Goal: Transaction & Acquisition: Download file/media

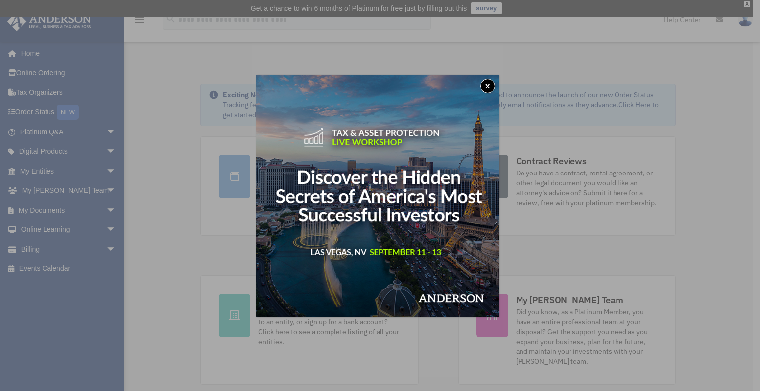
click at [489, 86] on button "x" at bounding box center [488, 86] width 15 height 15
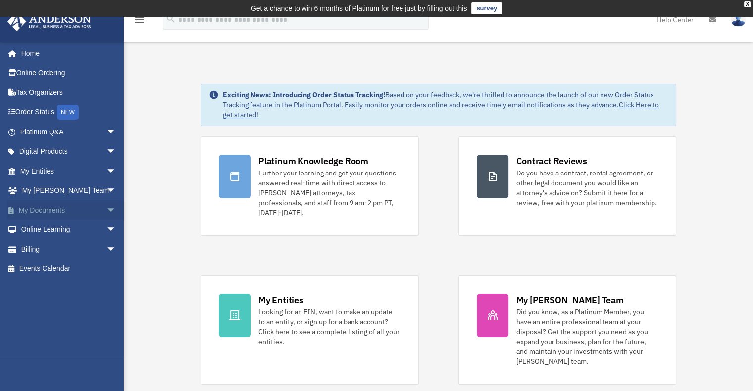
click at [44, 208] on link "My Documents arrow_drop_down" at bounding box center [69, 210] width 124 height 20
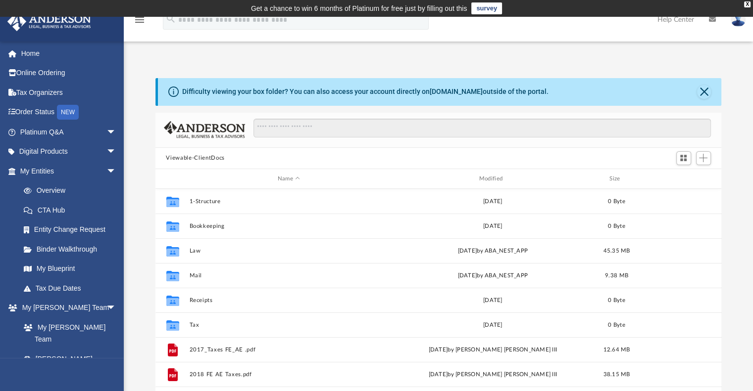
scroll to position [217, 558]
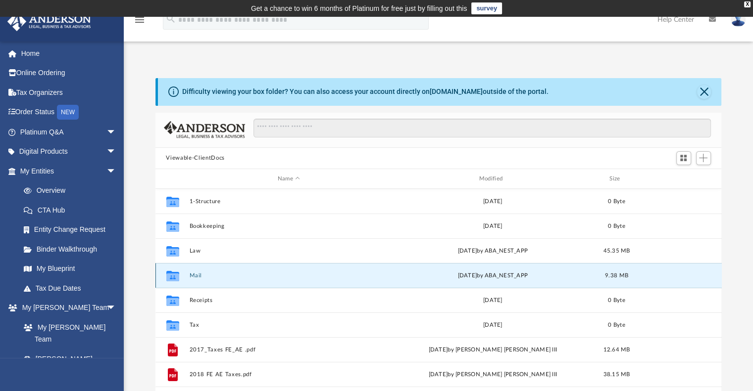
click at [194, 276] on button "Mail" at bounding box center [288, 276] width 199 height 6
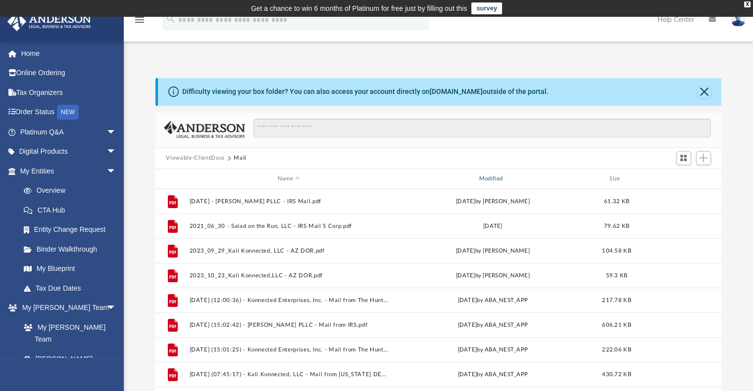
click at [493, 176] on div "Modified" at bounding box center [491, 179] width 199 height 9
click at [499, 178] on div "Modified" at bounding box center [491, 179] width 199 height 9
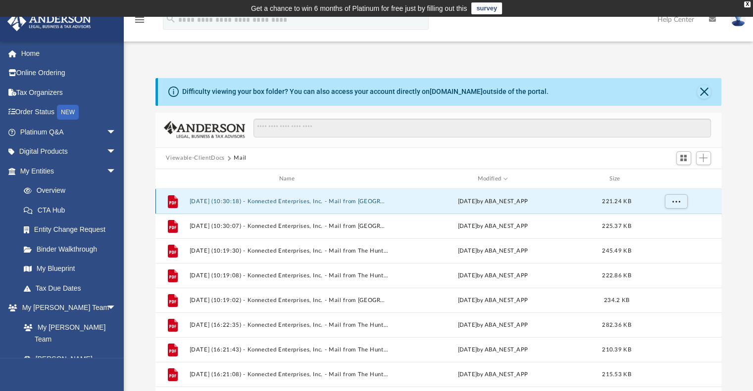
click at [293, 202] on button "[DATE] (10:30:18) - Konnected Enterprises, Inc. - Mail from [GEOGRAPHIC_DATA]pdf" at bounding box center [288, 201] width 199 height 6
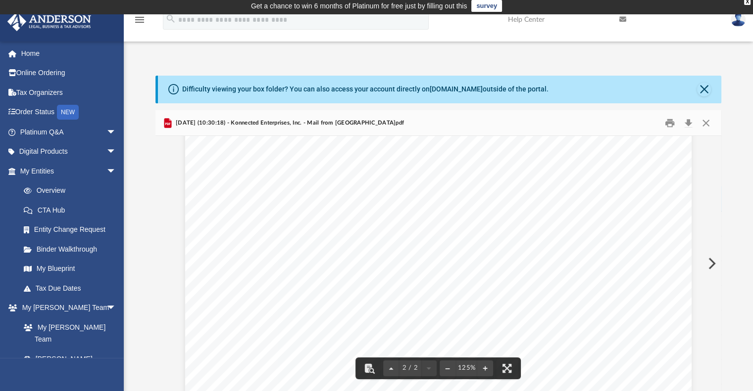
scroll to position [0, 0]
click at [687, 122] on button "Download" at bounding box center [688, 122] width 18 height 15
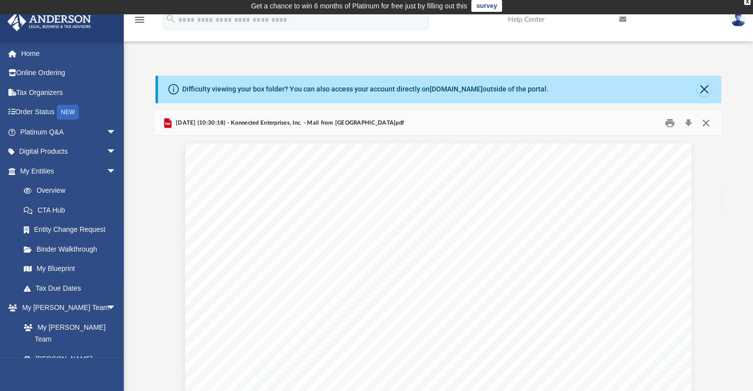
click at [707, 122] on button "Close" at bounding box center [706, 122] width 18 height 15
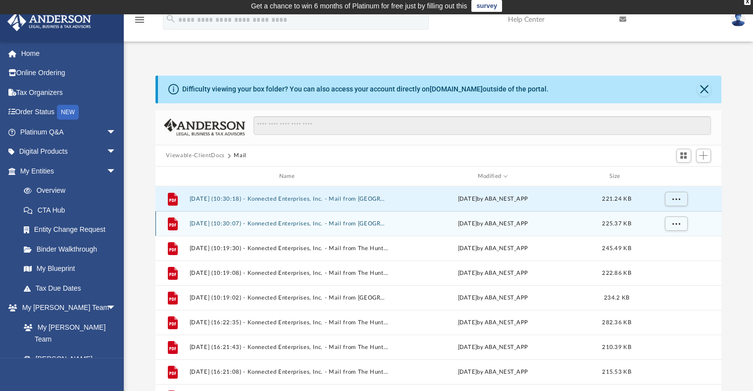
click at [346, 222] on button "[DATE] (10:30:07) - Konnected Enterprises, Inc. - Mail from [GEOGRAPHIC_DATA]pdf" at bounding box center [288, 224] width 199 height 6
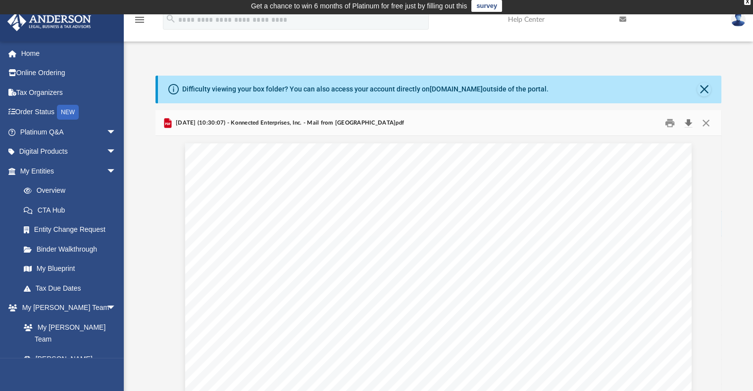
click at [687, 120] on button "Download" at bounding box center [688, 122] width 18 height 15
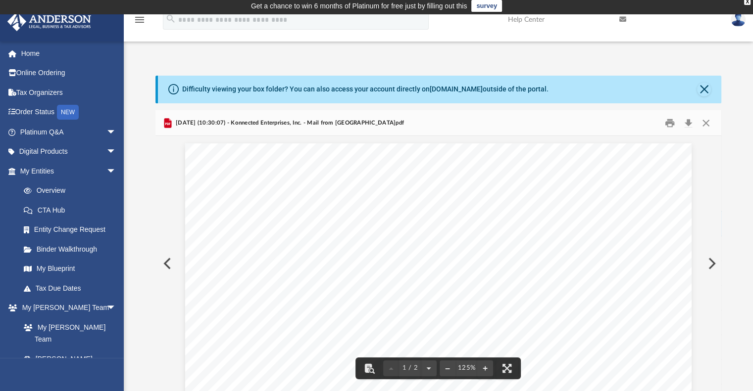
click at [492, 57] on div "Difficulty viewing your box folder? You can also access your account directly o…" at bounding box center [438, 223] width 629 height 337
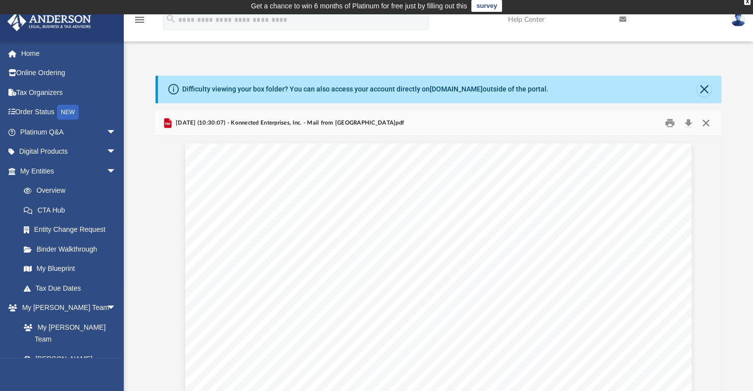
click at [704, 121] on button "Close" at bounding box center [706, 122] width 18 height 15
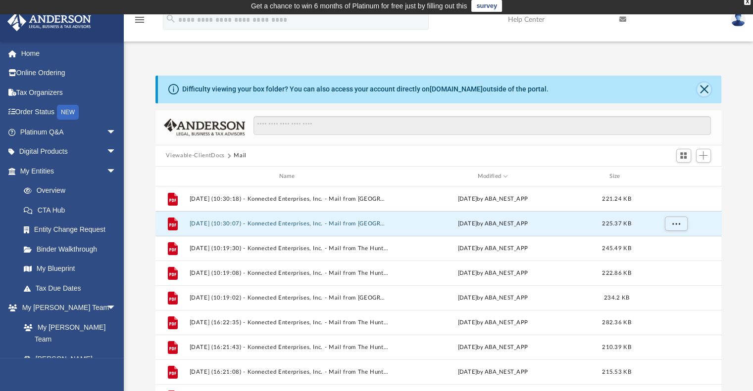
click at [701, 86] on button "Close" at bounding box center [704, 90] width 14 height 14
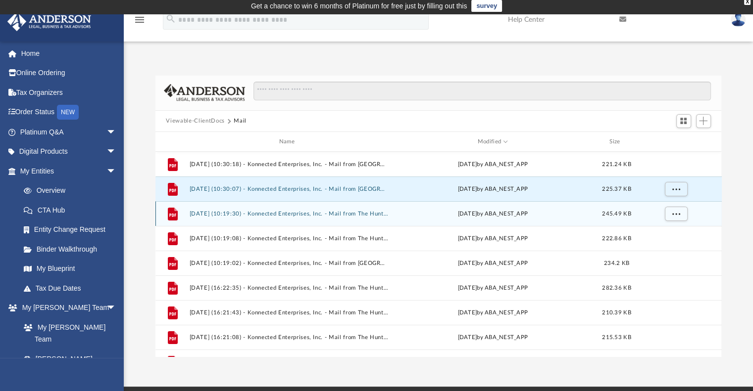
click at [295, 216] on button "[DATE] (10:19:30) - Konnected Enterprises, Inc. - Mail from The Huntington Nati…" at bounding box center [288, 214] width 199 height 6
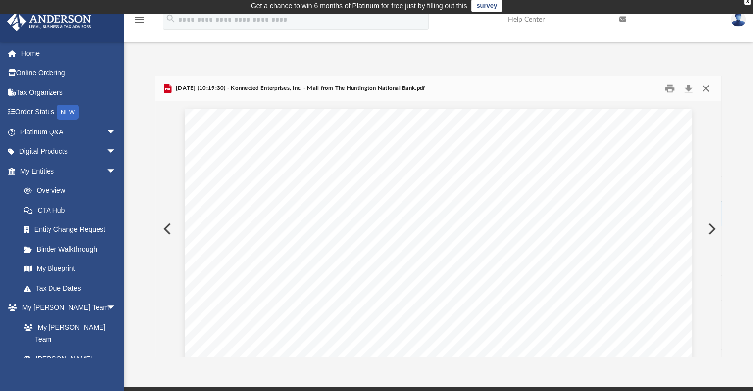
click at [705, 85] on button "Close" at bounding box center [706, 88] width 18 height 15
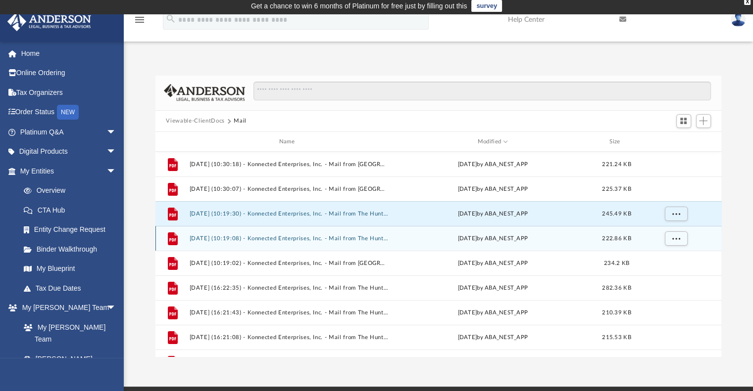
click at [281, 238] on button "[DATE] (10:19:08) - Konnected Enterprises, Inc. - Mail from The Huntington Nati…" at bounding box center [288, 239] width 199 height 6
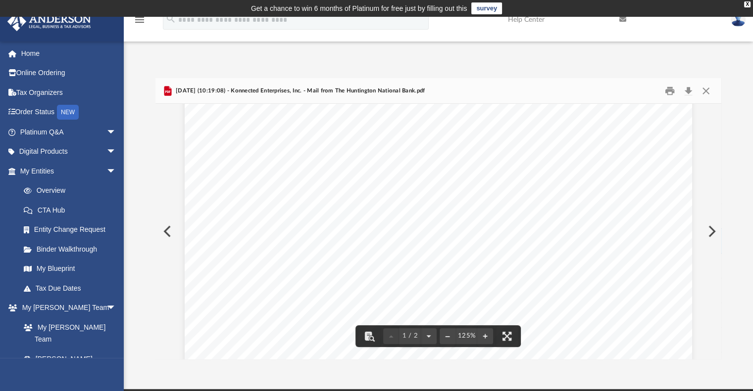
scroll to position [594, 0]
click at [686, 92] on button "Download" at bounding box center [688, 90] width 18 height 15
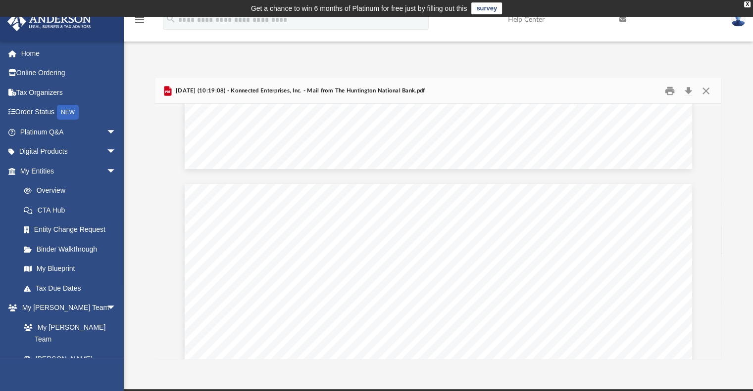
click at [506, 65] on div "Difficulty viewing your box folder? You can also access your account directly o…" at bounding box center [438, 208] width 629 height 302
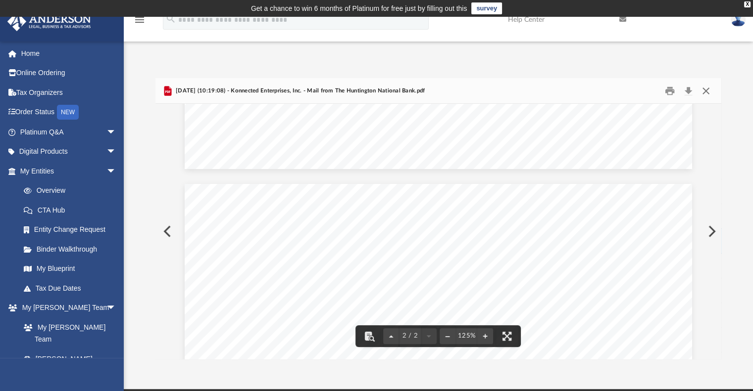
click at [709, 91] on button "Close" at bounding box center [706, 90] width 18 height 15
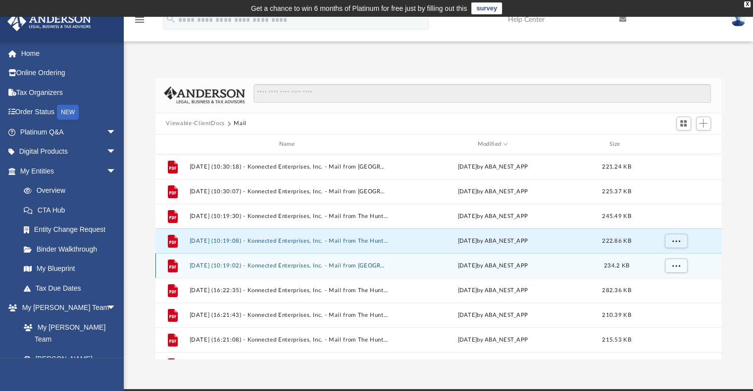
click at [299, 268] on button "[DATE] (10:19:02) - Konnected Enterprises, Inc. - Mail from [GEOGRAPHIC_DATA]pdf" at bounding box center [288, 266] width 199 height 6
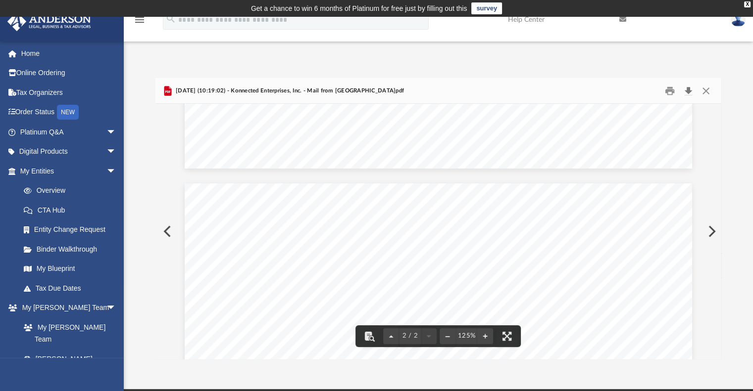
click at [687, 89] on button "Download" at bounding box center [688, 90] width 18 height 15
click at [704, 94] on button "Close" at bounding box center [706, 90] width 18 height 15
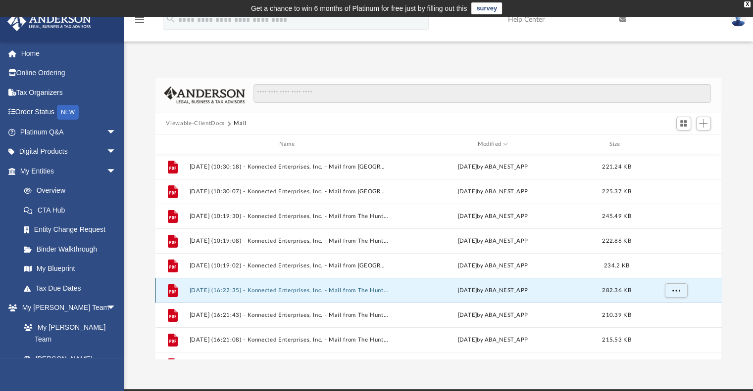
click at [255, 289] on button "[DATE] (16:22:35) - Konnected Enterprises, Inc. - Mail from The Huntington Nati…" at bounding box center [288, 291] width 199 height 6
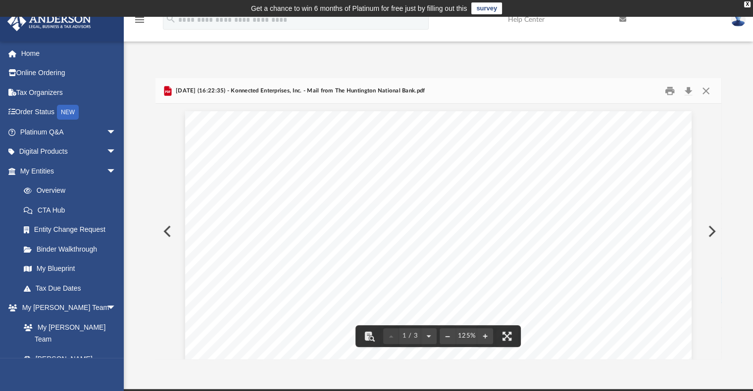
scroll to position [297, 0]
click at [708, 91] on button "Close" at bounding box center [706, 90] width 18 height 15
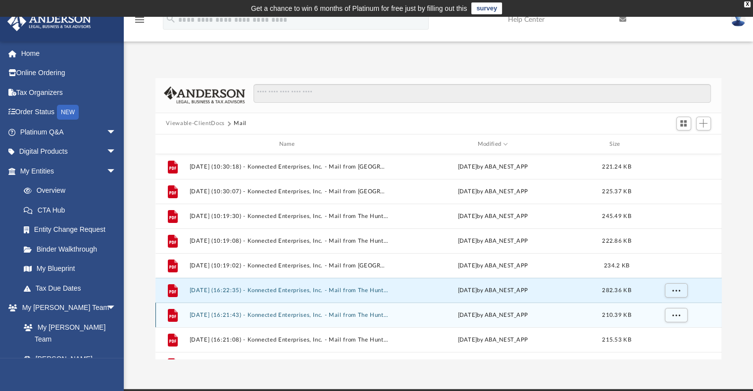
click at [329, 318] on button "[DATE] (16:21:43) - Konnected Enterprises, Inc. - Mail from The Huntington Nati…" at bounding box center [288, 315] width 199 height 6
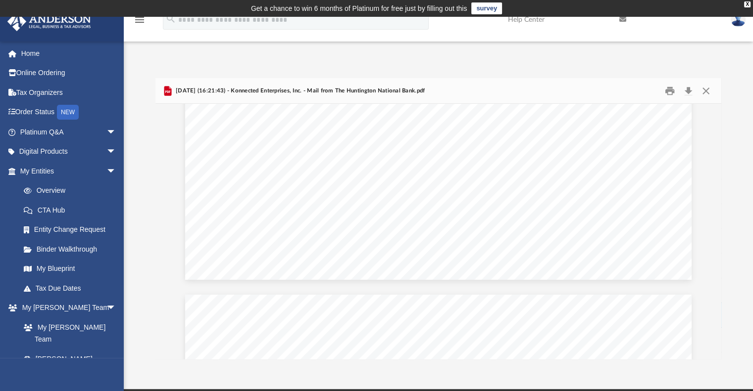
scroll to position [186, 0]
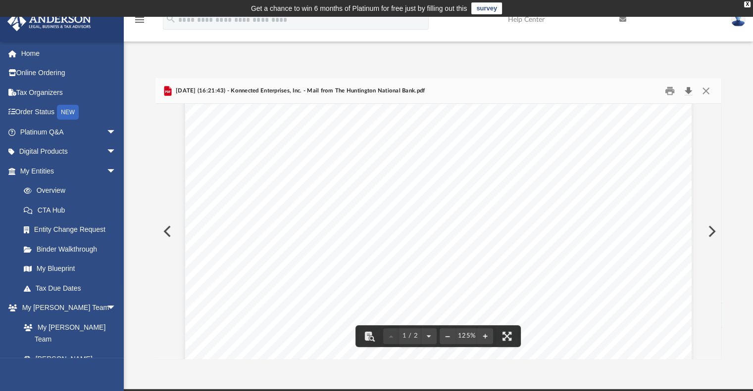
click at [691, 91] on button "Download" at bounding box center [688, 90] width 18 height 15
click at [420, 180] on div "Page 1" at bounding box center [438, 251] width 506 height 651
click at [703, 90] on button "Close" at bounding box center [706, 90] width 18 height 15
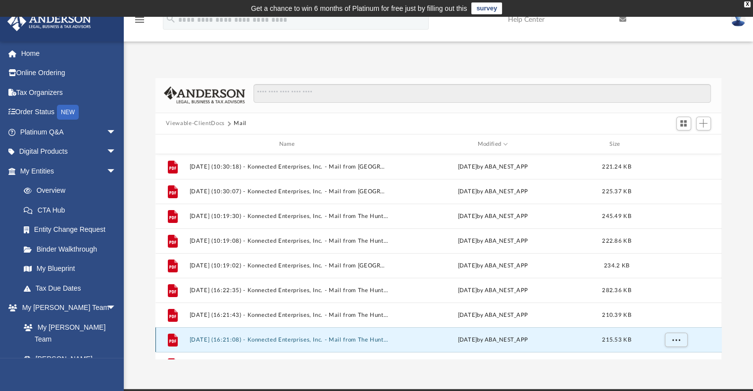
click at [328, 338] on button "[DATE] (16:21:08) - Konnected Enterprises, Inc. - Mail from The Huntington Nati…" at bounding box center [288, 340] width 199 height 6
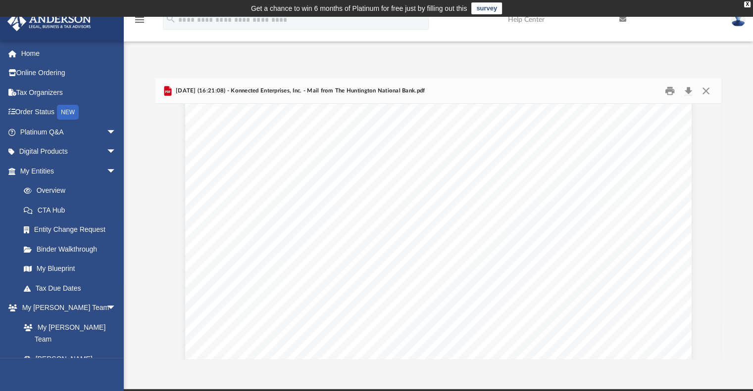
scroll to position [594, 0]
click at [688, 93] on button "Download" at bounding box center [688, 90] width 18 height 15
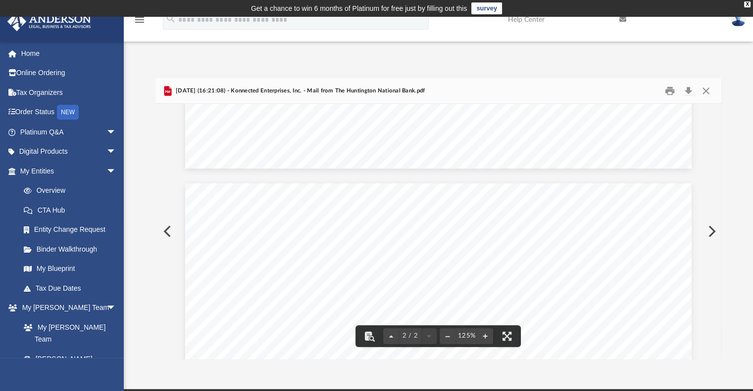
click at [709, 95] on button "Close" at bounding box center [706, 90] width 18 height 15
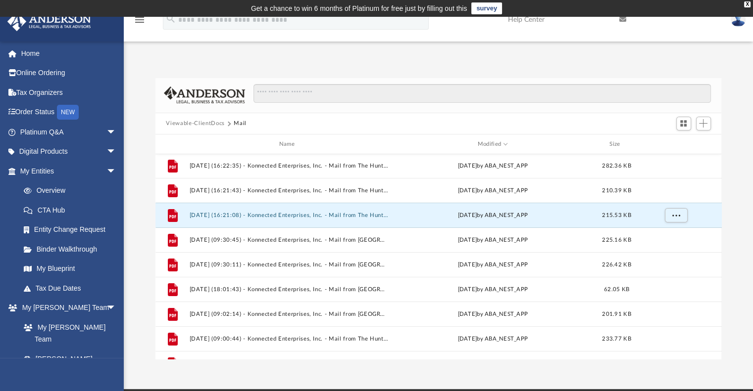
scroll to position [129, 0]
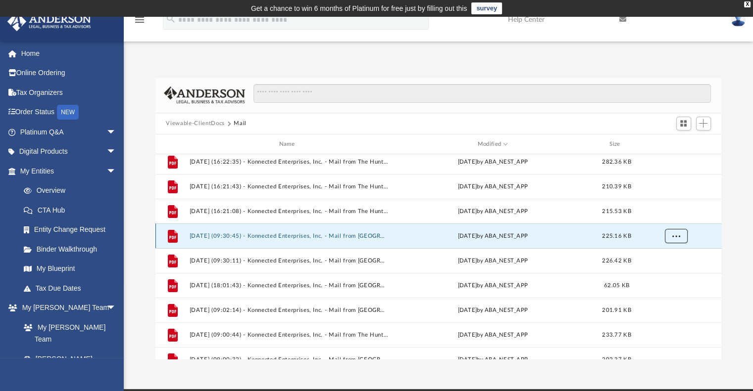
click at [676, 234] on span "More options" at bounding box center [676, 236] width 8 height 5
click at [346, 234] on button "[DATE] (09:30:45) - Konnected Enterprises, Inc. - Mail from [GEOGRAPHIC_DATA]pdf" at bounding box center [288, 236] width 199 height 6
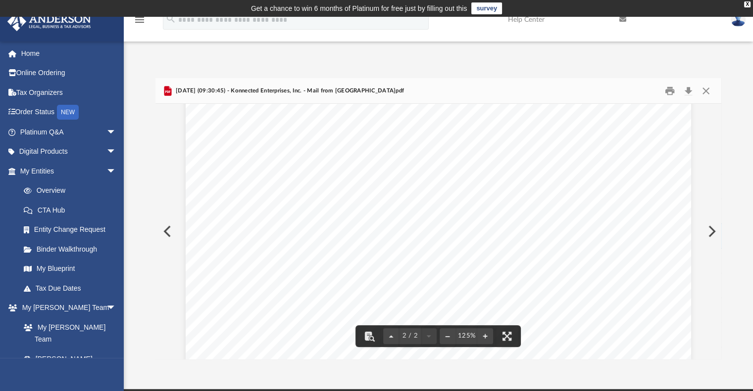
scroll to position [594, 0]
click at [688, 93] on button "Download" at bounding box center [688, 90] width 18 height 15
click at [705, 90] on button "Close" at bounding box center [706, 90] width 18 height 15
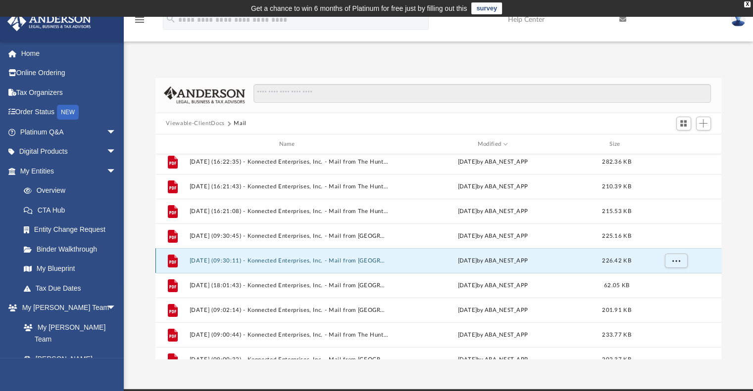
click at [319, 263] on button "[DATE] (09:30:11) - Konnected Enterprises, Inc. - Mail from [GEOGRAPHIC_DATA]pdf" at bounding box center [288, 261] width 199 height 6
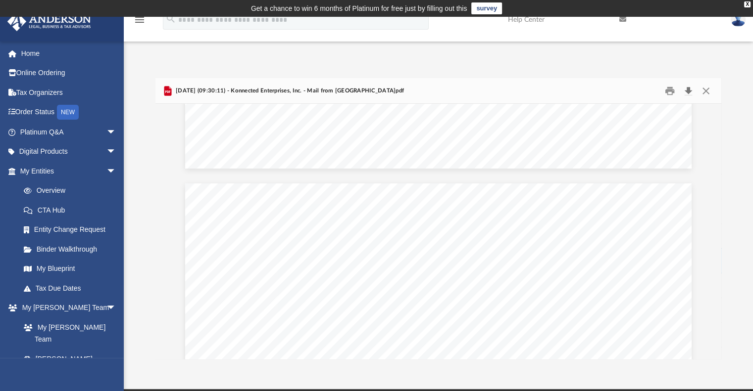
click at [690, 89] on button "Download" at bounding box center [688, 90] width 18 height 15
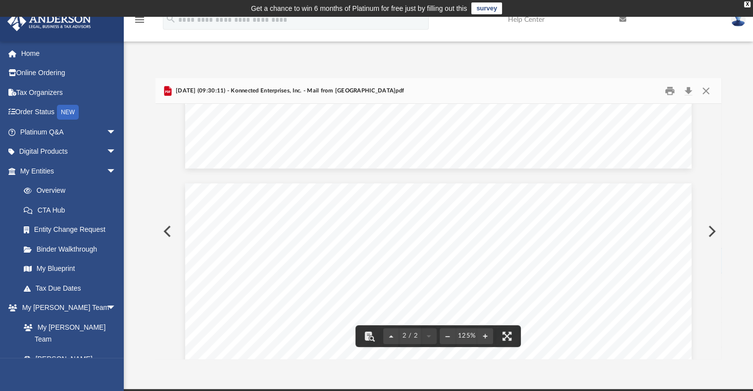
click at [703, 91] on button "Close" at bounding box center [706, 90] width 18 height 15
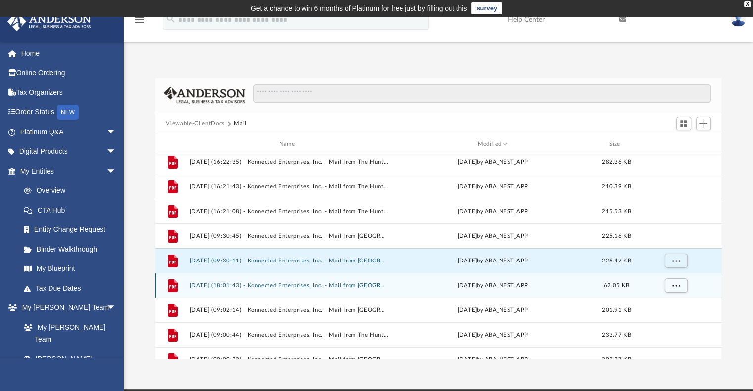
click at [311, 285] on button "[DATE] (18:01:43) - Konnected Enterprises, Inc. - Mail from [GEOGRAPHIC_DATA]pdf" at bounding box center [288, 286] width 199 height 6
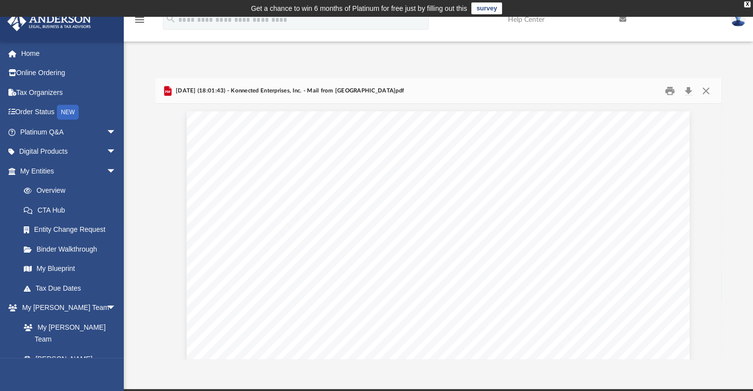
scroll to position [297, 0]
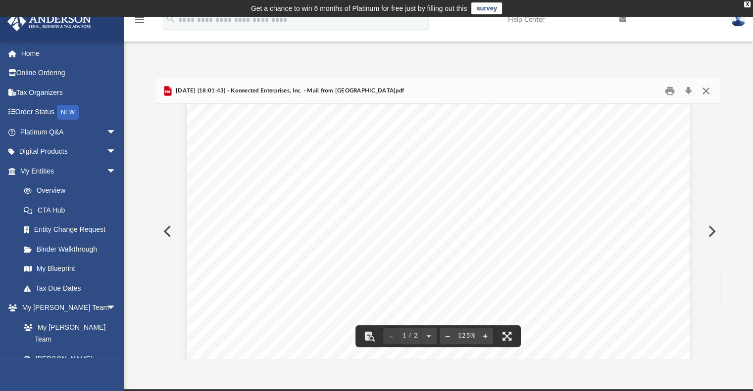
click at [703, 90] on button "Close" at bounding box center [706, 90] width 18 height 15
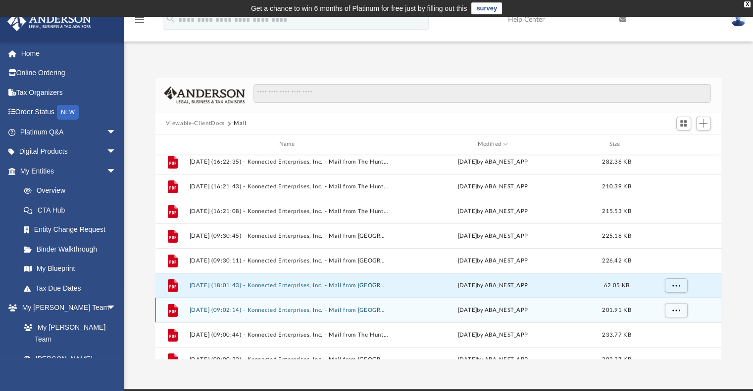
click at [286, 310] on button "[DATE] (09:02:14) - Konnected Enterprises, Inc. - Mail from [GEOGRAPHIC_DATA]pdf" at bounding box center [288, 310] width 199 height 6
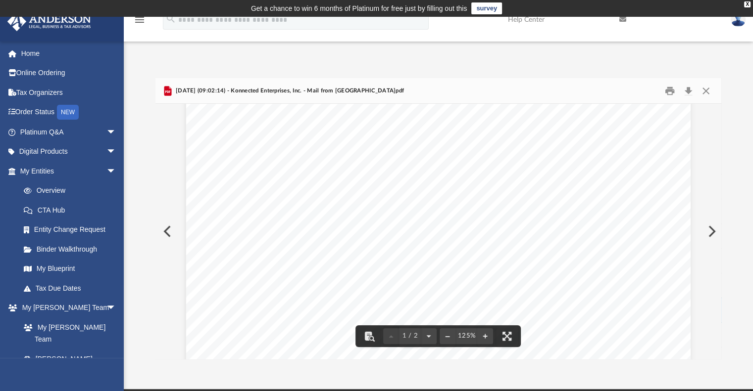
scroll to position [594, 0]
click at [685, 89] on button "Download" at bounding box center [688, 90] width 18 height 15
click at [708, 91] on button "Close" at bounding box center [706, 90] width 18 height 15
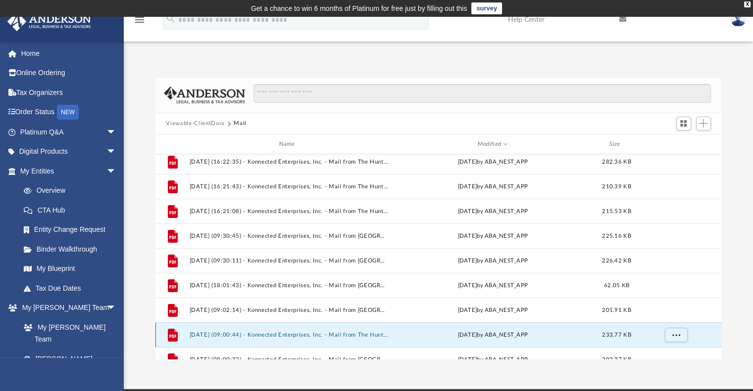
click at [288, 332] on button "[DATE] (09:00:44) - Konnected Enterprises, Inc. - Mail from The Huntington Nati…" at bounding box center [288, 335] width 199 height 6
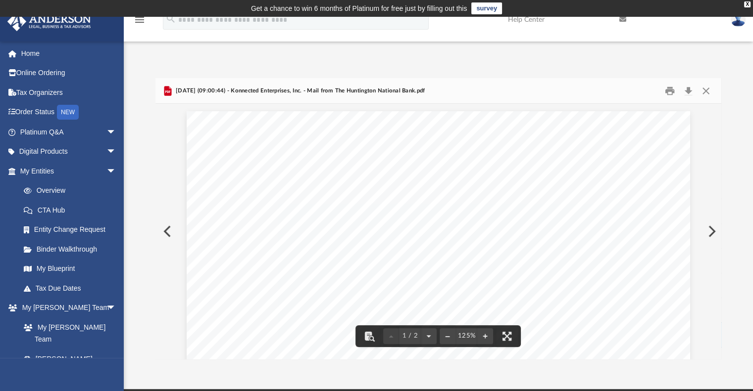
scroll to position [297, 0]
click at [705, 91] on button "Close" at bounding box center [706, 90] width 18 height 15
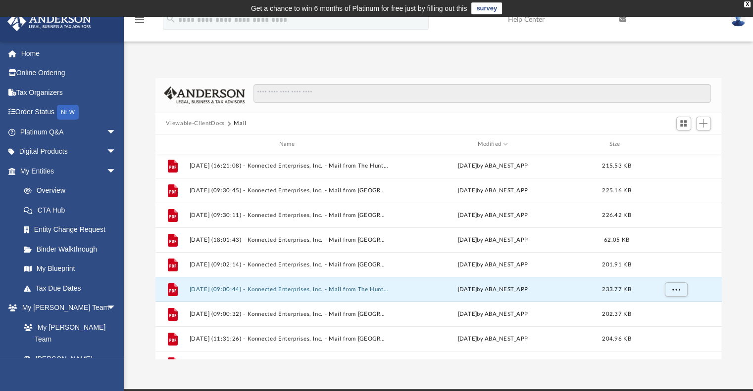
scroll to position [195, 0]
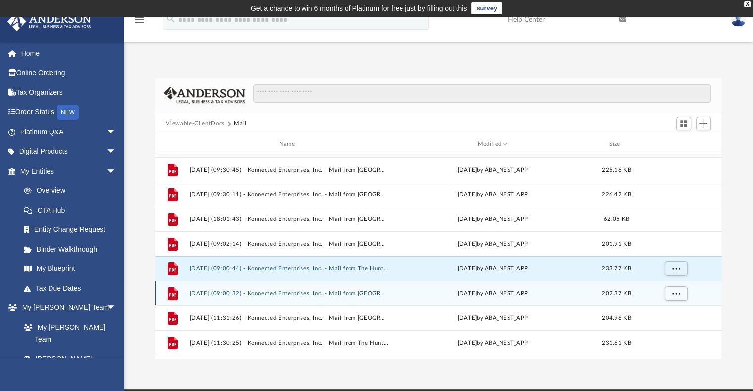
click at [309, 296] on button "[DATE] (09:00:32) - Konnected Enterprises, Inc. - Mail from [GEOGRAPHIC_DATA]pdf" at bounding box center [288, 293] width 199 height 6
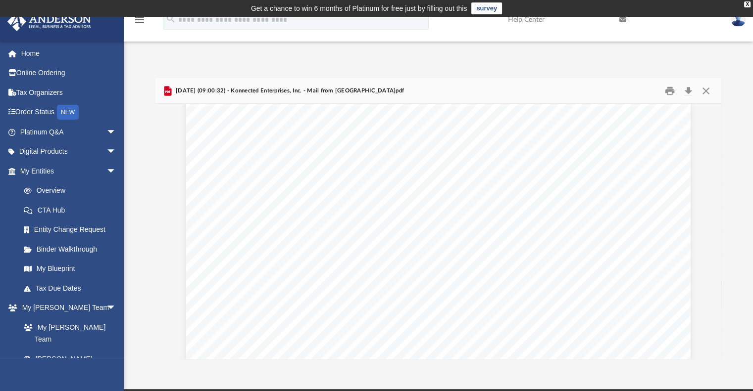
scroll to position [594, 0]
click at [689, 89] on button "Download" at bounding box center [688, 90] width 18 height 15
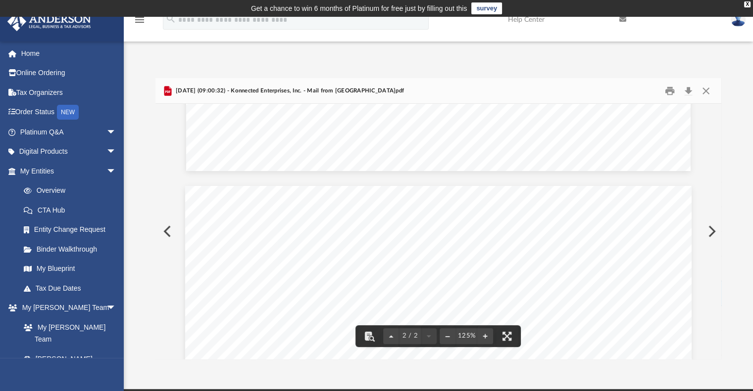
click at [711, 90] on button "Close" at bounding box center [706, 90] width 18 height 15
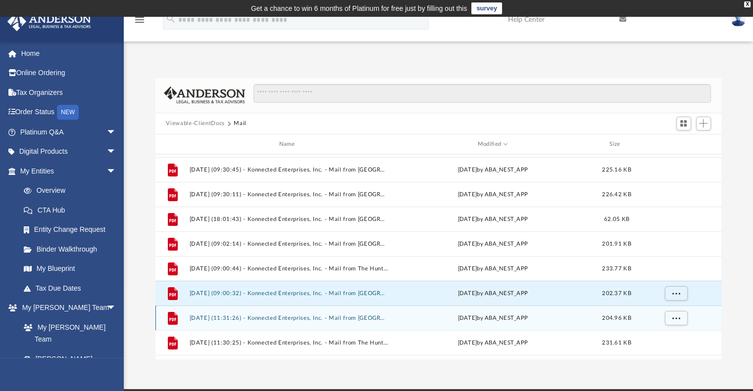
click at [283, 320] on button "[DATE] (11:31:26) - Konnected Enterprises, Inc. - Mail from [GEOGRAPHIC_DATA]pdf" at bounding box center [288, 318] width 199 height 6
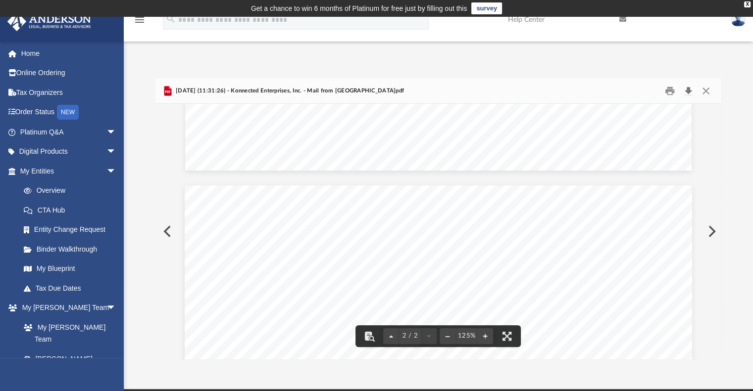
click at [686, 92] on button "Download" at bounding box center [688, 90] width 18 height 15
drag, startPoint x: 381, startPoint y: 164, endPoint x: 423, endPoint y: 164, distance: 42.1
click at [708, 90] on button "Close" at bounding box center [706, 90] width 18 height 15
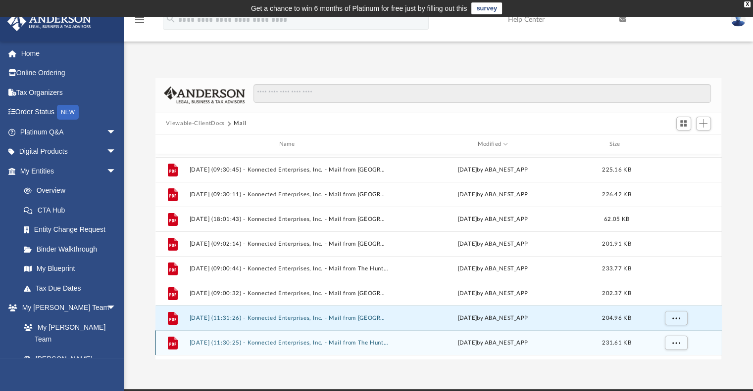
click at [300, 340] on button "[DATE] (11:30:25) - Konnected Enterprises, Inc. - Mail from The Huntington Nati…" at bounding box center [288, 343] width 199 height 6
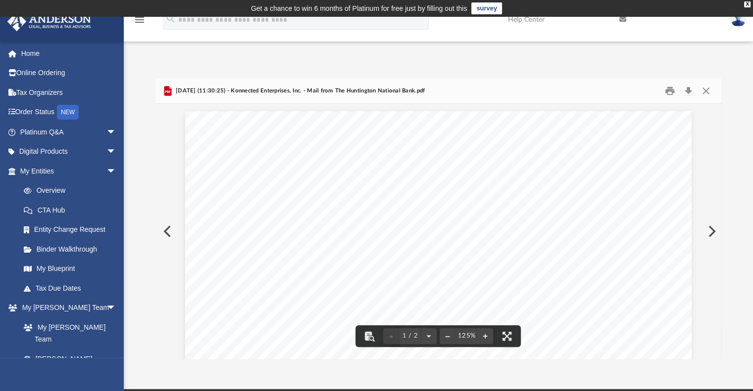
scroll to position [297, 0]
click at [704, 93] on button "Close" at bounding box center [706, 90] width 18 height 15
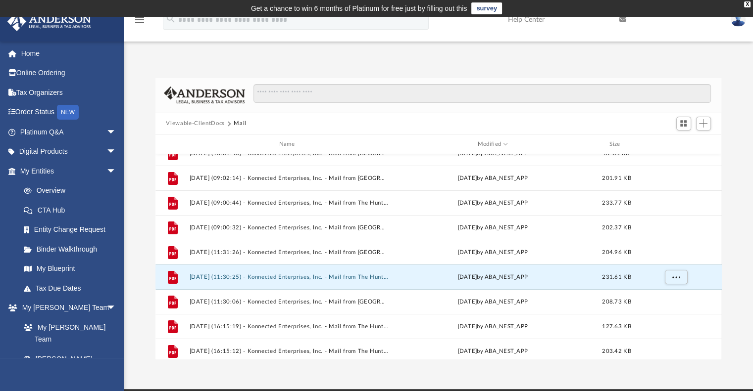
scroll to position [272, 0]
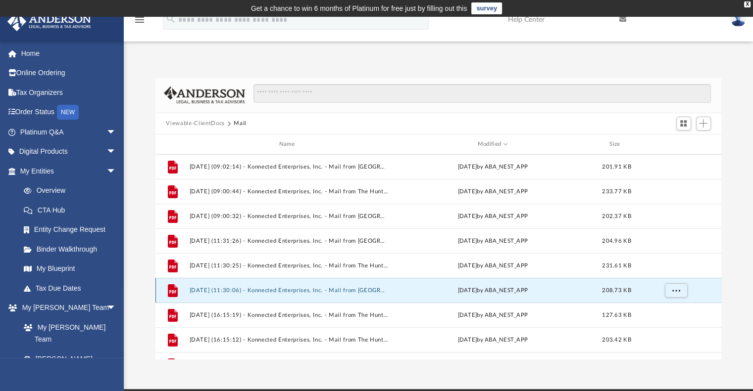
click at [257, 290] on button "[DATE] (11:30:06) - Konnected Enterprises, Inc. - Mail from [GEOGRAPHIC_DATA]pdf" at bounding box center [288, 291] width 199 height 6
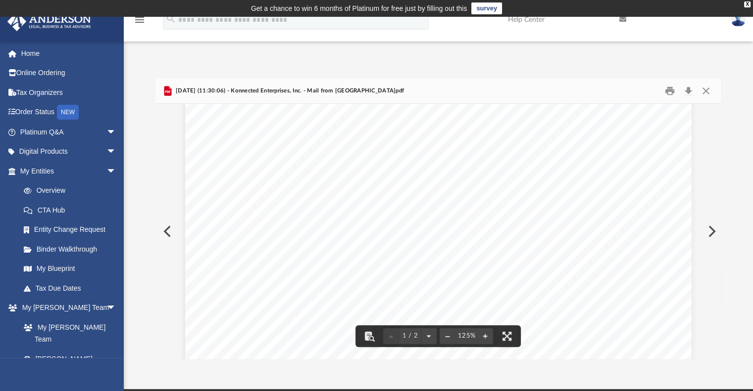
scroll to position [594, 0]
click at [689, 87] on button "Download" at bounding box center [688, 90] width 18 height 15
click at [711, 91] on button "Close" at bounding box center [706, 90] width 18 height 15
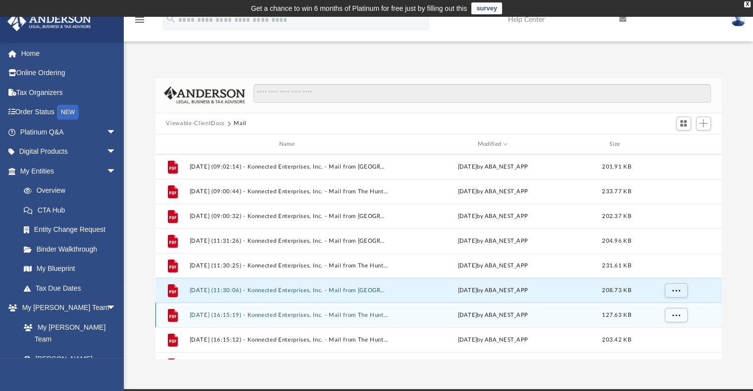
click at [326, 319] on div "File [DATE] (16:15:19) - Konnected Enterprises, Inc. - Mail from The Huntington…" at bounding box center [438, 315] width 566 height 25
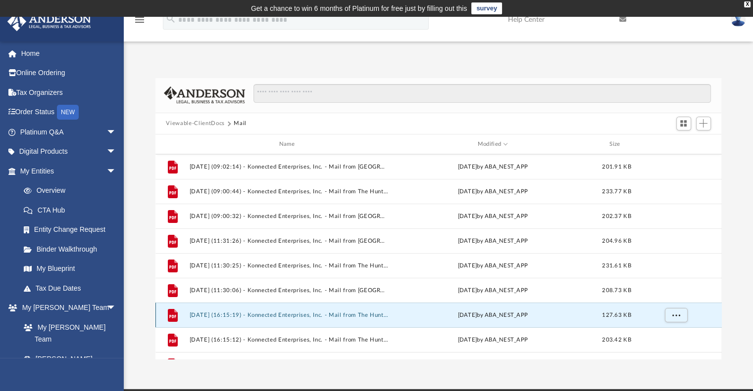
click at [325, 316] on button "[DATE] (16:15:19) - Konnected Enterprises, Inc. - Mail from The Huntington Nati…" at bounding box center [288, 315] width 199 height 6
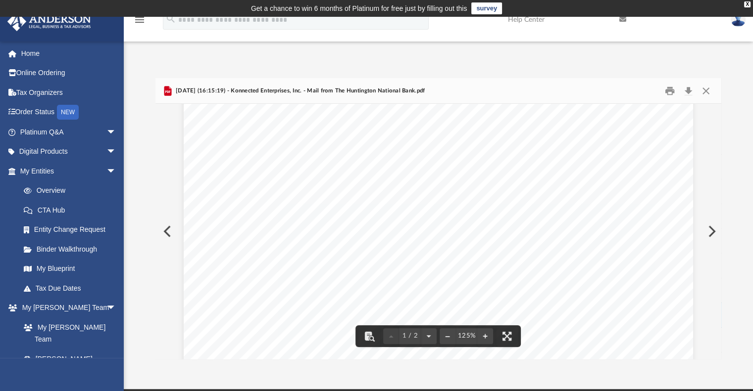
scroll to position [0, 0]
click at [687, 90] on button "Download" at bounding box center [688, 90] width 18 height 15
drag, startPoint x: 489, startPoint y: 182, endPoint x: 487, endPoint y: 160, distance: 21.8
click at [700, 90] on button "Close" at bounding box center [706, 90] width 18 height 15
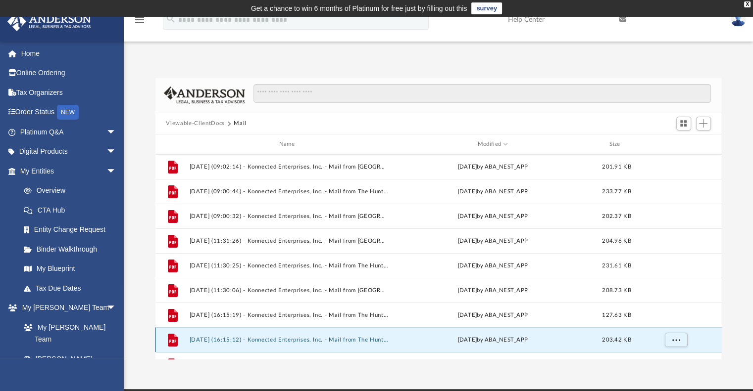
click at [262, 339] on button "[DATE] (16:15:12) - Konnected Enterprises, Inc. - Mail from The Huntington Nati…" at bounding box center [288, 340] width 199 height 6
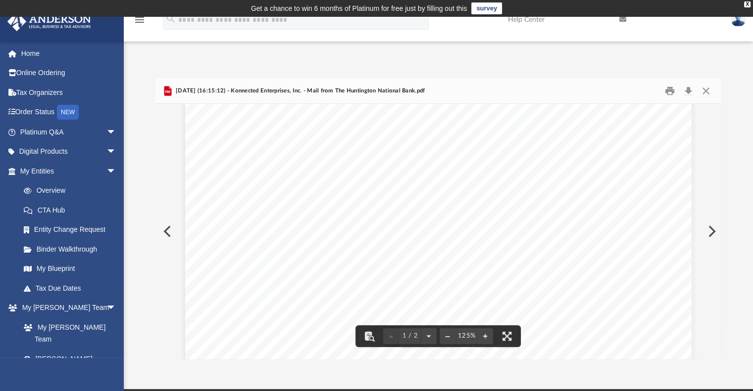
scroll to position [594, 0]
click at [685, 88] on button "Download" at bounding box center [688, 90] width 18 height 15
click at [704, 90] on button "Close" at bounding box center [706, 90] width 18 height 15
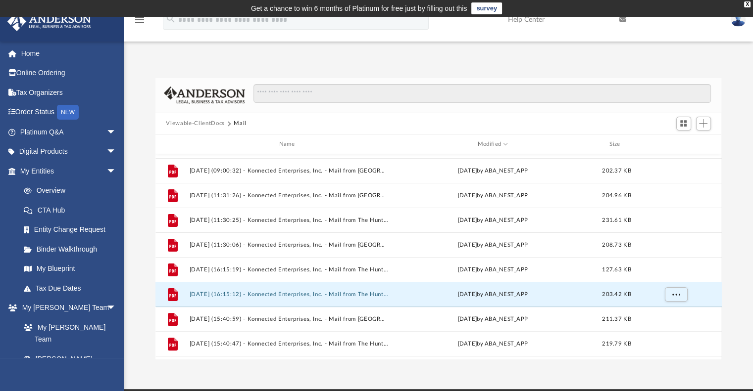
scroll to position [329, 0]
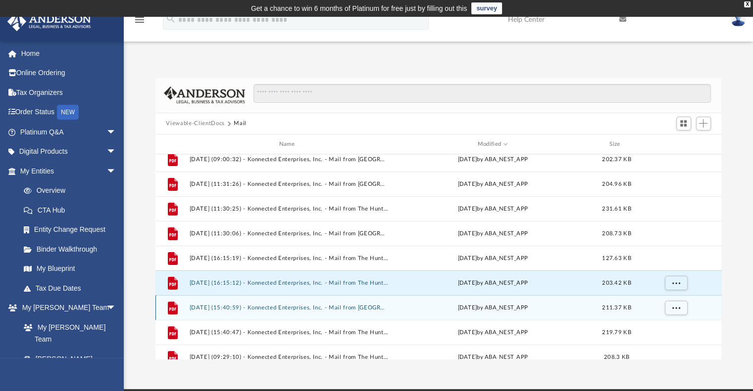
click at [340, 305] on button "[DATE] (15:40:59) - Konnected Enterprises, Inc. - Mail from [GEOGRAPHIC_DATA]pdf" at bounding box center [288, 308] width 199 height 6
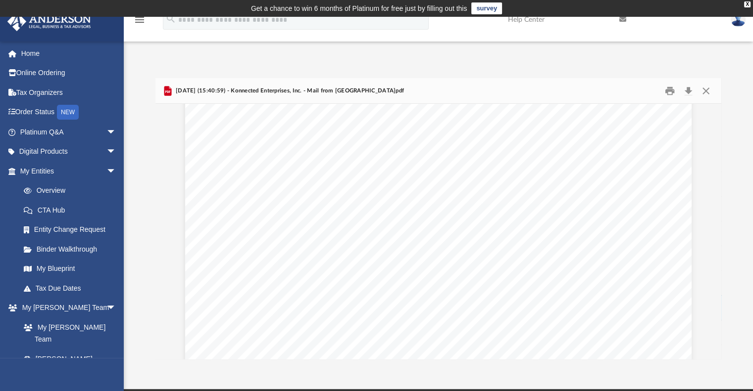
scroll to position [594, 0]
click at [684, 90] on button "Download" at bounding box center [688, 90] width 18 height 15
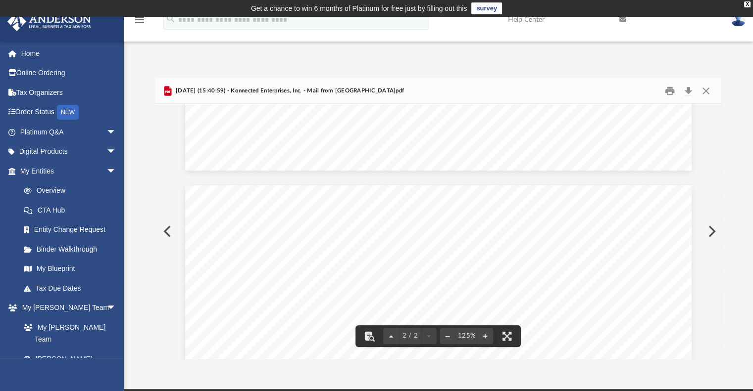
click at [705, 89] on button "Close" at bounding box center [706, 90] width 18 height 15
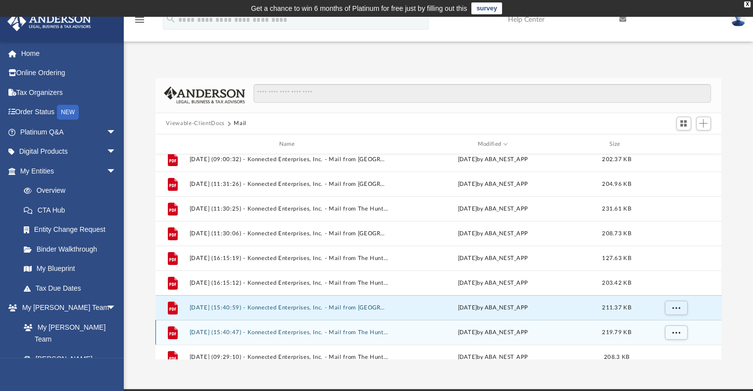
click at [306, 334] on button "[DATE] (15:40:47) - Konnected Enterprises, Inc. - Mail from The Huntington Nati…" at bounding box center [288, 333] width 199 height 6
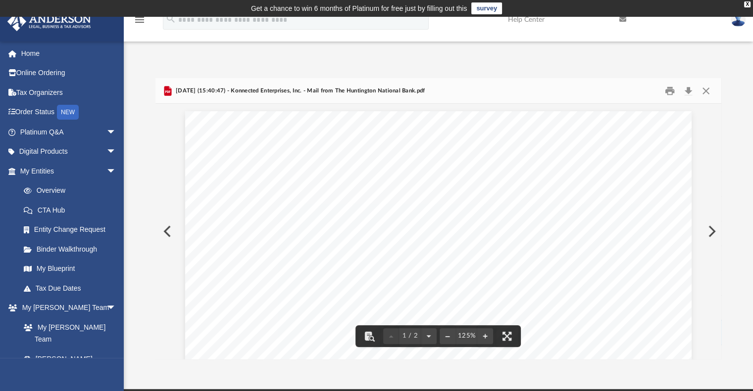
scroll to position [297, 0]
click at [703, 89] on button "Close" at bounding box center [706, 90] width 18 height 15
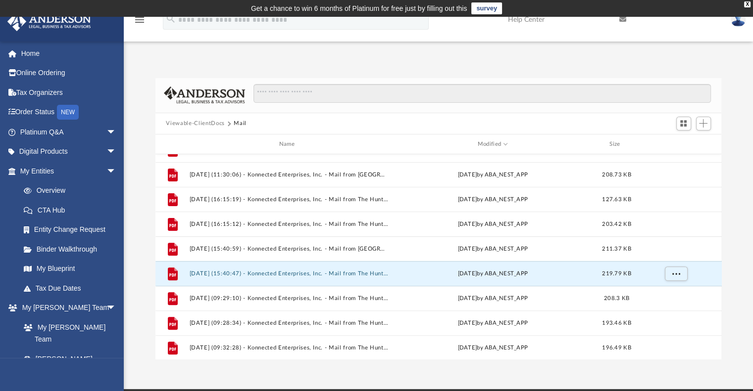
scroll to position [408, 0]
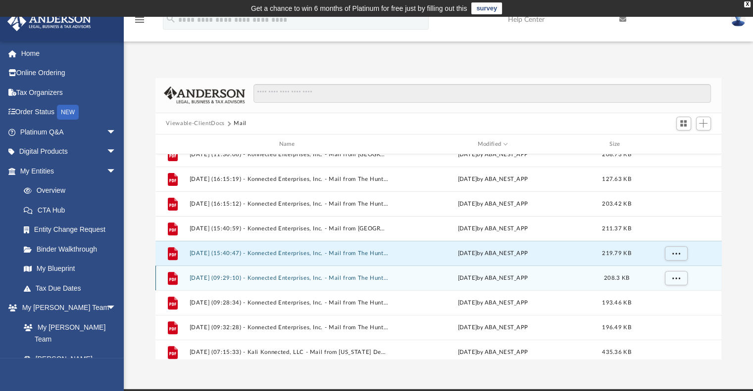
click at [302, 283] on div "File [DATE] (09:29:10) - Konnected Enterprises, Inc. - Mail from The Huntington…" at bounding box center [438, 278] width 566 height 25
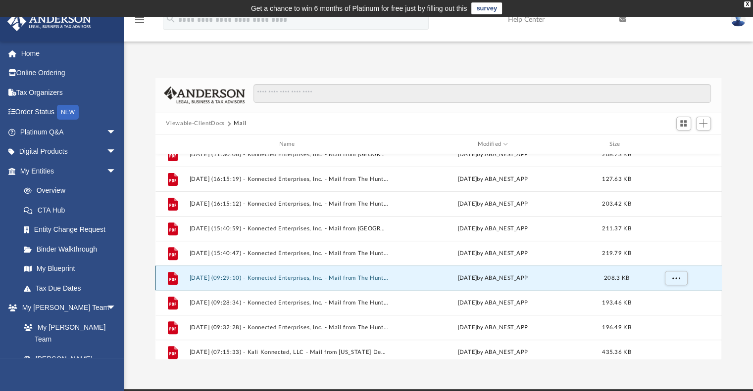
click at [301, 279] on button "[DATE] (09:29:10) - Konnected Enterprises, Inc. - Mail from The Huntington Nati…" at bounding box center [288, 278] width 199 height 6
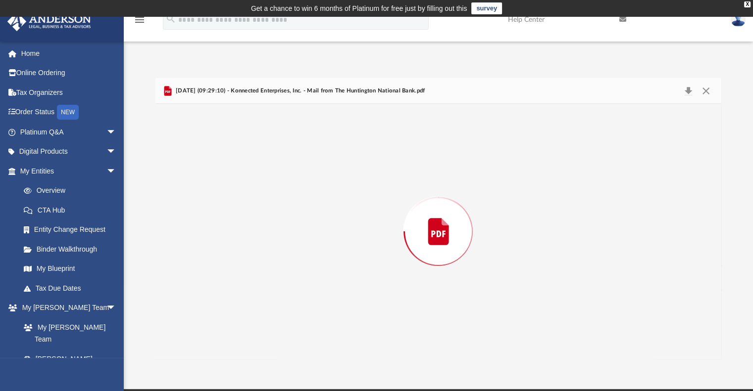
click at [301, 279] on div "Preview" at bounding box center [438, 231] width 566 height 255
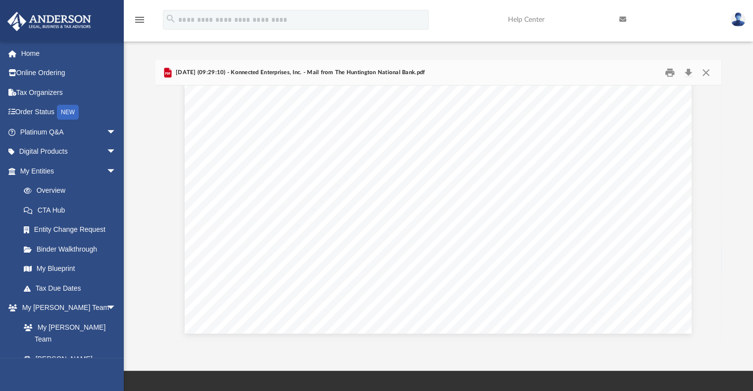
scroll to position [0, 0]
